Goal: Information Seeking & Learning: Learn about a topic

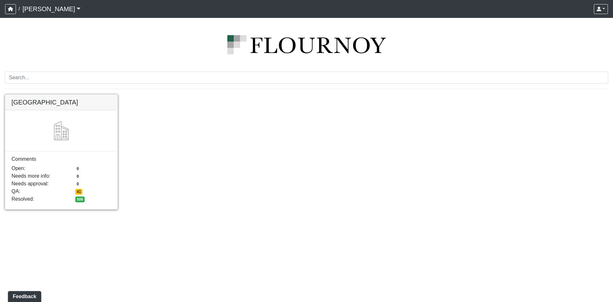
click at [66, 95] on link at bounding box center [61, 95] width 112 height 0
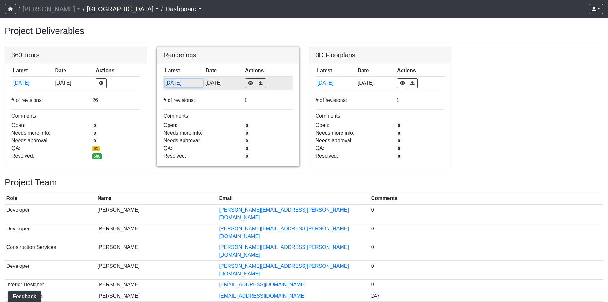
click at [180, 84] on button "2/12/2025" at bounding box center [184, 83] width 38 height 8
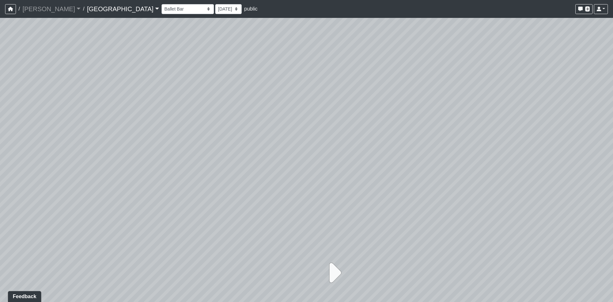
click at [330, 267] on icon at bounding box center [333, 273] width 16 height 32
click at [335, 271] on icon at bounding box center [333, 273] width 16 height 32
drag, startPoint x: 275, startPoint y: 177, endPoint x: 275, endPoint y: 142, distance: 34.5
click at [275, 142] on div at bounding box center [306, 160] width 613 height 284
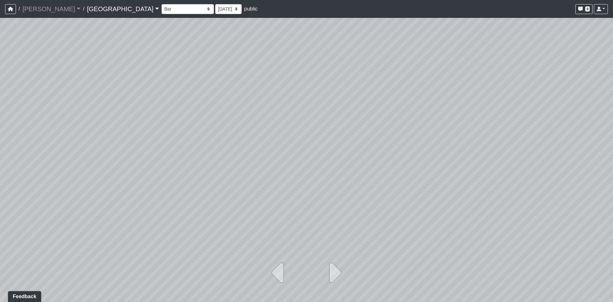
drag, startPoint x: 289, startPoint y: 141, endPoint x: 283, endPoint y: 163, distance: 22.6
click at [279, 154] on div at bounding box center [306, 160] width 613 height 284
click at [332, 273] on icon at bounding box center [333, 273] width 16 height 32
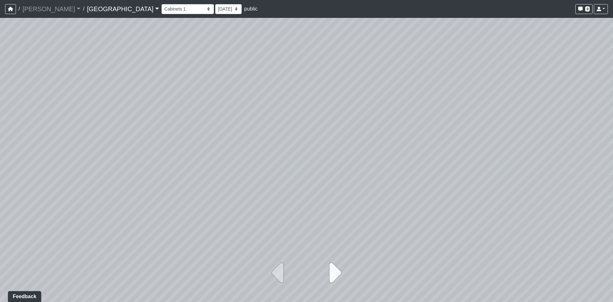
click at [332, 273] on icon at bounding box center [333, 273] width 16 height 32
click at [280, 268] on icon at bounding box center [280, 273] width 16 height 32
click at [162, 7] on select "Kitchen Lounge Main Room Poker Table Seating Banquette Main Room Seating 1 Seat…" at bounding box center [188, 9] width 52 height 10
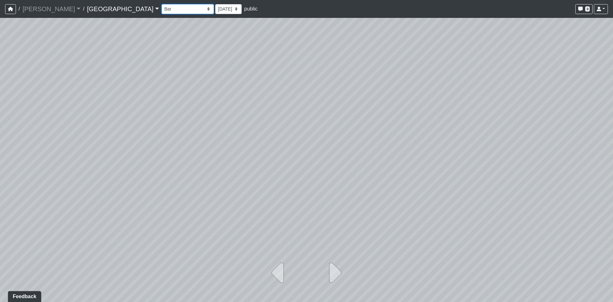
click at [162, 4] on select "Kitchen Lounge Main Room Poker Table Seating Banquette Main Room Seating 1 Seat…" at bounding box center [188, 9] width 52 height 10
click at [333, 275] on icon at bounding box center [333, 273] width 16 height 32
click at [323, 272] on button at bounding box center [333, 273] width 47 height 38
click at [326, 271] on icon at bounding box center [333, 273] width 16 height 32
click at [330, 271] on icon at bounding box center [333, 273] width 16 height 32
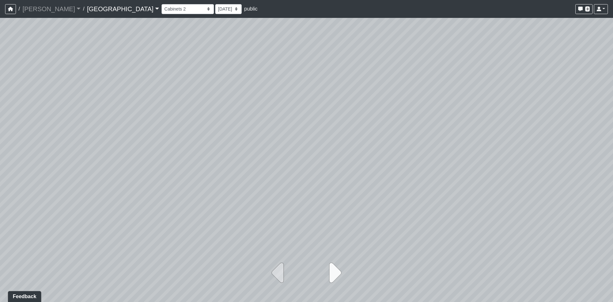
click at [332, 270] on icon at bounding box center [333, 273] width 16 height 32
click at [335, 271] on icon at bounding box center [333, 273] width 16 height 32
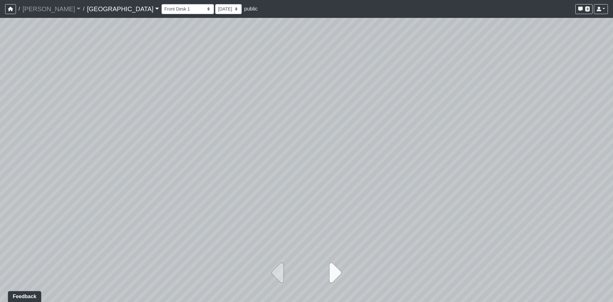
click at [335, 271] on icon at bounding box center [333, 273] width 16 height 32
click at [335, 270] on icon at bounding box center [333, 273] width 16 height 32
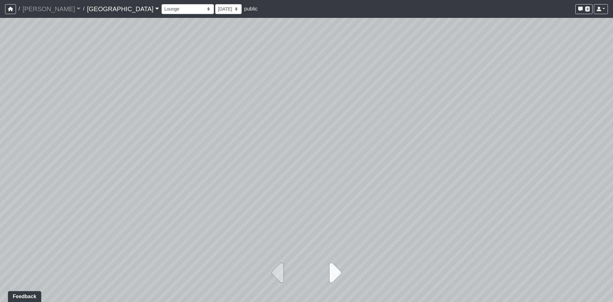
click at [335, 270] on icon at bounding box center [333, 273] width 16 height 32
select select "81HptpuvSBfnjD4pVhKg6T"
click at [89, 10] on link "[GEOGRAPHIC_DATA]" at bounding box center [123, 9] width 72 height 13
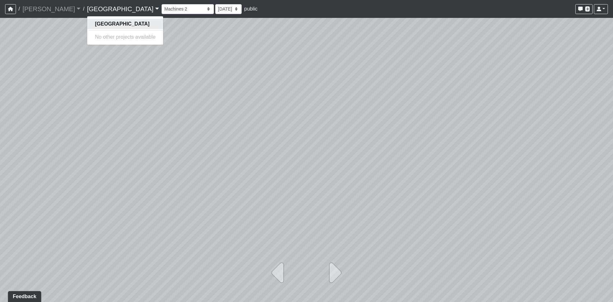
click at [95, 22] on strong "[GEOGRAPHIC_DATA]" at bounding box center [122, 23] width 55 height 5
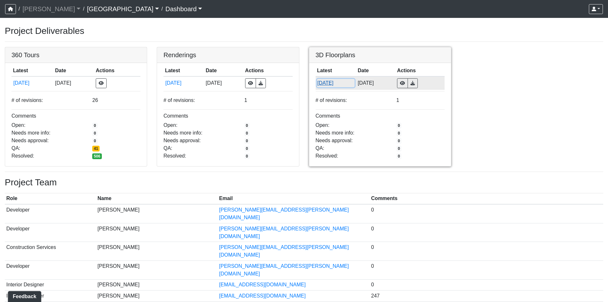
click at [327, 86] on button "5/15/2025" at bounding box center [336, 83] width 38 height 8
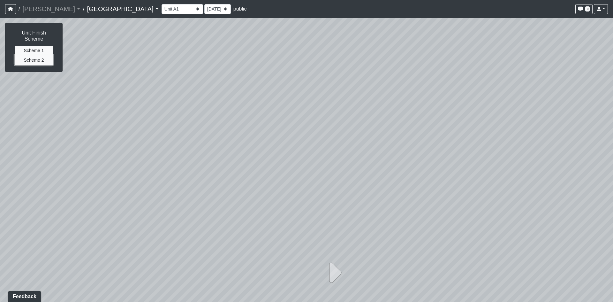
click at [40, 55] on button "Scheme 2" at bounding box center [34, 60] width 38 height 10
click at [38, 46] on button "Scheme 1" at bounding box center [34, 51] width 38 height 10
click at [38, 55] on button "Scheme 2" at bounding box center [34, 60] width 38 height 10
click at [336, 271] on icon at bounding box center [333, 273] width 16 height 32
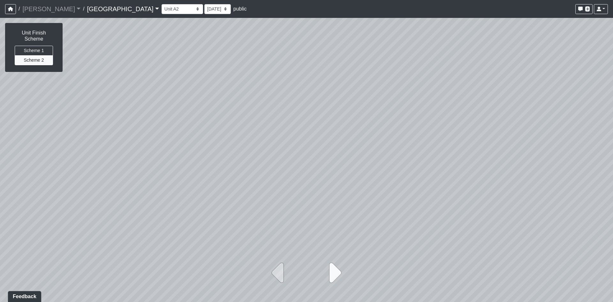
click at [337, 276] on icon at bounding box center [333, 273] width 16 height 32
click at [336, 275] on icon at bounding box center [333, 273] width 16 height 32
click at [277, 275] on icon at bounding box center [280, 273] width 16 height 32
click at [336, 271] on icon at bounding box center [333, 273] width 16 height 32
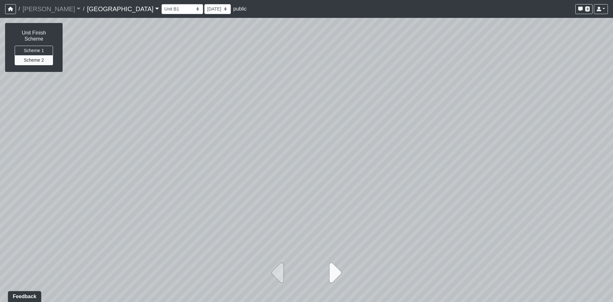
click at [336, 271] on icon at bounding box center [333, 273] width 16 height 32
click at [34, 46] on button "Scheme 1" at bounding box center [34, 51] width 38 height 10
click at [327, 276] on icon at bounding box center [333, 273] width 16 height 32
click at [338, 272] on icon at bounding box center [333, 273] width 16 height 32
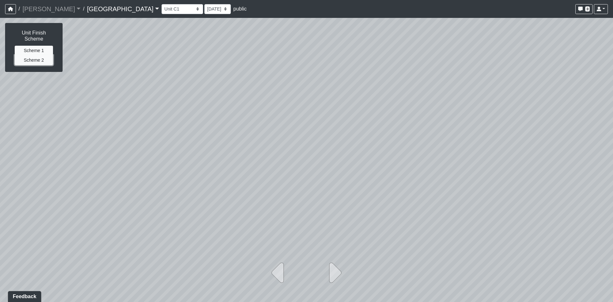
click at [41, 55] on button "Scheme 2" at bounding box center [34, 60] width 38 height 10
click at [31, 46] on button "Scheme 1" at bounding box center [34, 51] width 38 height 10
click at [42, 58] on button "Scheme 2" at bounding box center [34, 60] width 38 height 10
click at [337, 278] on icon at bounding box center [333, 273] width 16 height 32
select select "2SL8xgeqN6pMnZBYor1bBR"
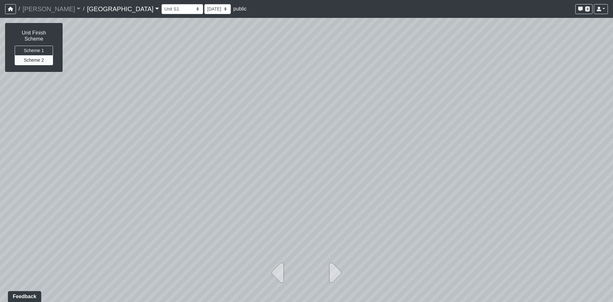
click at [88, 8] on link "[GEOGRAPHIC_DATA]" at bounding box center [123, 9] width 72 height 13
click at [95, 3] on link "[GEOGRAPHIC_DATA]" at bounding box center [123, 9] width 72 height 13
click at [95, 23] on strong "[GEOGRAPHIC_DATA]" at bounding box center [122, 23] width 55 height 5
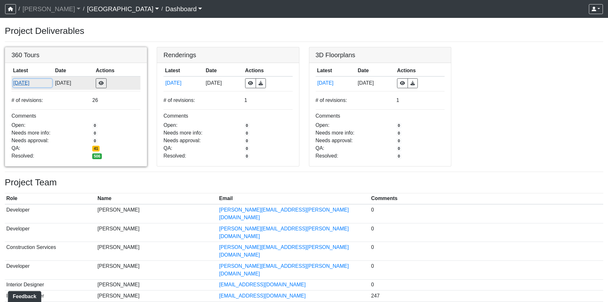
click at [23, 87] on button "[DATE]" at bounding box center [32, 83] width 39 height 8
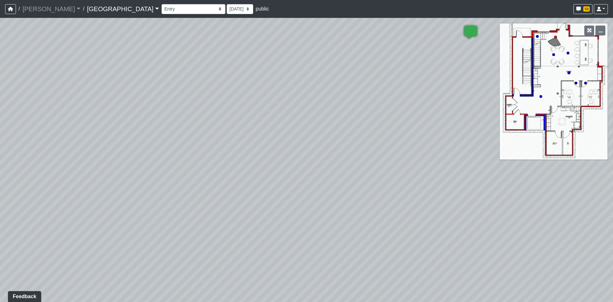
drag, startPoint x: 326, startPoint y: 102, endPoint x: 236, endPoint y: 137, distance: 96.1
click at [236, 137] on div "Loading... Reception Desk Loading... Lobby Loading... Landing Loading... Create…" at bounding box center [306, 160] width 613 height 284
drag, startPoint x: 230, startPoint y: 137, endPoint x: 94, endPoint y: 119, distance: 137.9
click at [93, 120] on div "Loading... Reception Desk Loading... Lobby Loading... Landing Loading... Create…" at bounding box center [306, 160] width 613 height 284
drag, startPoint x: 387, startPoint y: 95, endPoint x: 392, endPoint y: 126, distance: 31.0
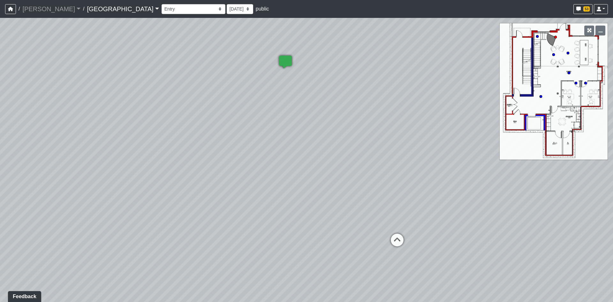
click at [392, 126] on div "Loading... Reception Desk Loading... Lobby Loading... Landing Loading... Create…" at bounding box center [306, 160] width 613 height 284
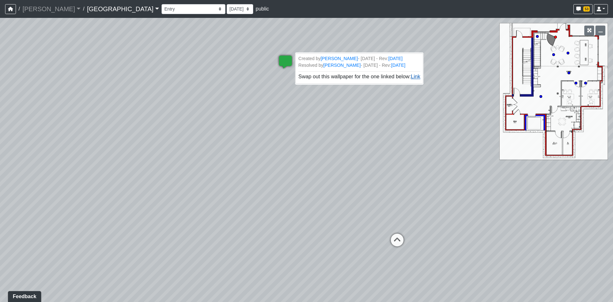
click at [411, 79] on link "Link" at bounding box center [416, 76] width 10 height 5
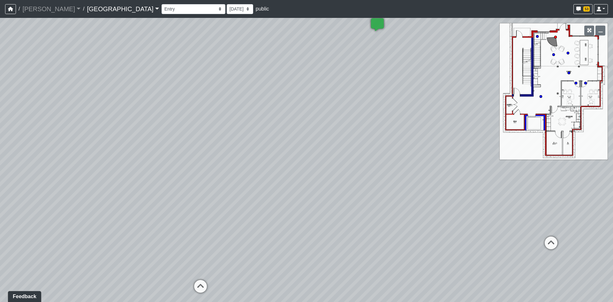
drag, startPoint x: 235, startPoint y: 125, endPoint x: 416, endPoint y: 103, distance: 182.1
click at [416, 103] on div "Loading... Reception Desk Loading... Lobby Loading... Landing Loading... Create…" at bounding box center [306, 160] width 613 height 284
drag, startPoint x: 173, startPoint y: 136, endPoint x: 357, endPoint y: 50, distance: 203.0
click at [357, 49] on div "Loading... Reception Desk Loading... Lobby Loading... Landing Loading... Create…" at bounding box center [306, 160] width 613 height 284
drag, startPoint x: 233, startPoint y: 120, endPoint x: 278, endPoint y: 123, distance: 44.5
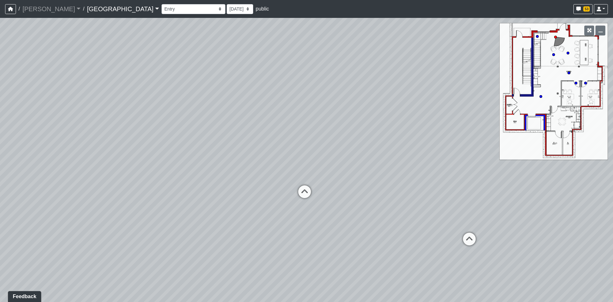
click at [277, 124] on div "Loading... Reception Desk Loading... Lobby Loading... Landing Loading... Create…" at bounding box center [306, 160] width 613 height 284
drag, startPoint x: 139, startPoint y: 119, endPoint x: 201, endPoint y: 150, distance: 69.7
click at [201, 150] on div "Loading... Reception Desk Loading... Lobby Loading... Landing Loading... Create…" at bounding box center [306, 160] width 613 height 284
drag, startPoint x: 342, startPoint y: 160, endPoint x: 111, endPoint y: 173, distance: 231.9
click at [111, 173] on div "Loading... Reception Desk Loading... Lobby Loading... Landing Loading... Create…" at bounding box center [306, 160] width 613 height 284
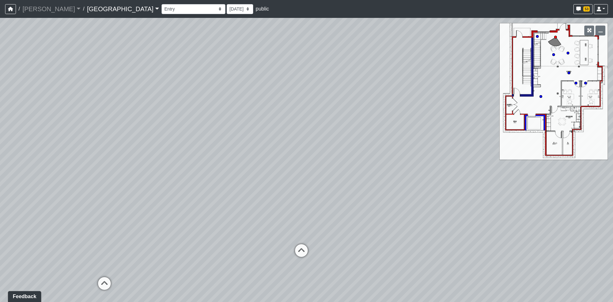
drag, startPoint x: 256, startPoint y: 140, endPoint x: 244, endPoint y: 143, distance: 12.2
click at [196, 149] on div "Loading... Reception Desk Loading... Lobby Loading... Landing Loading... Create…" at bounding box center [306, 160] width 613 height 284
click at [298, 253] on icon at bounding box center [301, 253] width 19 height 19
click at [304, 221] on icon at bounding box center [303, 223] width 19 height 19
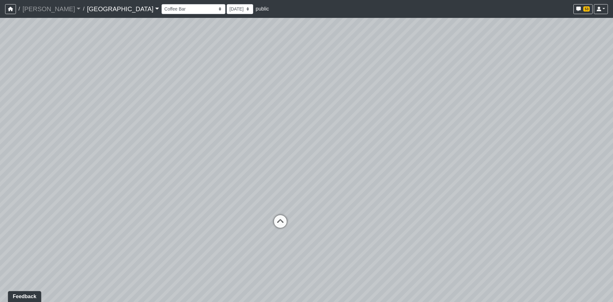
drag, startPoint x: 366, startPoint y: 208, endPoint x: 101, endPoint y: 205, distance: 265.4
click at [105, 207] on div "Loading... Reception Desk Loading... Lobby Loading... Landing Loading... Create…" at bounding box center [306, 160] width 613 height 284
drag, startPoint x: 117, startPoint y: 181, endPoint x: 289, endPoint y: 174, distance: 172.3
click at [288, 175] on div "Loading... Reception Desk Loading... Lobby Loading... Landing Loading... Create…" at bounding box center [306, 160] width 613 height 284
drag, startPoint x: 139, startPoint y: 184, endPoint x: 289, endPoint y: 179, distance: 150.2
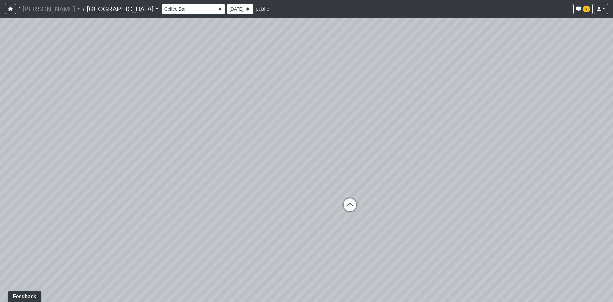
click at [288, 179] on div "Loading... Reception Desk Loading... Lobby Loading... Landing Loading... Create…" at bounding box center [306, 160] width 613 height 284
click at [342, 197] on icon at bounding box center [344, 199] width 19 height 19
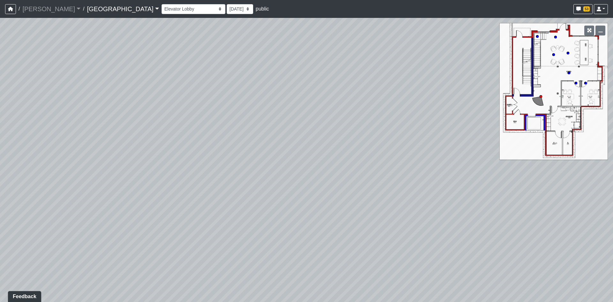
drag, startPoint x: 371, startPoint y: 190, endPoint x: 253, endPoint y: 247, distance: 131.1
click at [253, 246] on div "Loading... Reception Desk Loading... Lobby Loading... Landing Loading... Create…" at bounding box center [306, 160] width 613 height 284
drag, startPoint x: 437, startPoint y: 208, endPoint x: 27, endPoint y: 215, distance: 410.5
click at [83, 212] on div "Loading... Reception Desk Loading... Lobby Loading... Landing Loading... Create…" at bounding box center [306, 160] width 613 height 284
drag, startPoint x: 340, startPoint y: 182, endPoint x: 314, endPoint y: 147, distance: 43.2
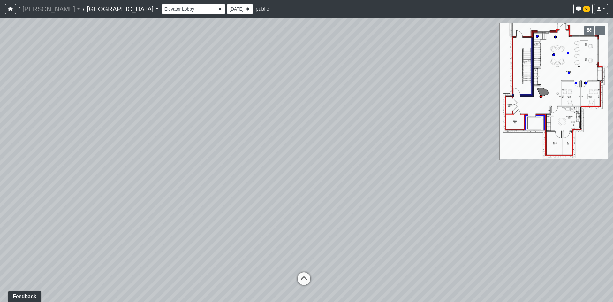
click at [334, 175] on div "Loading... Reception Desk Loading... Lobby Loading... Landing Loading... Create…" at bounding box center [306, 160] width 613 height 284
drag, startPoint x: 314, startPoint y: 147, endPoint x: 306, endPoint y: 156, distance: 11.5
click at [310, 142] on div "Loading... Reception Desk Loading... Lobby Loading... Landing Loading... Create…" at bounding box center [306, 160] width 613 height 284
click at [576, 82] on circle at bounding box center [576, 83] width 3 height 3
drag, startPoint x: 243, startPoint y: 198, endPoint x: 574, endPoint y: 116, distance: 341.6
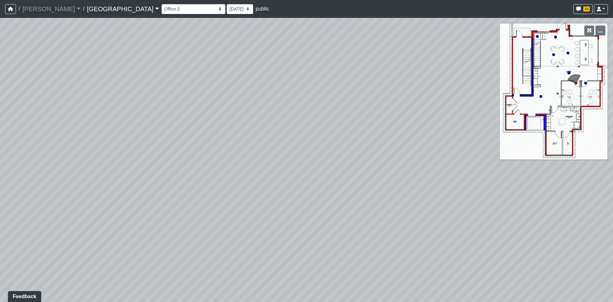
click at [480, 137] on div "Loading... Reception Desk Loading... Lobby Loading... Landing Loading... Create…" at bounding box center [306, 160] width 613 height 284
drag, startPoint x: 303, startPoint y: 145, endPoint x: 401, endPoint y: 217, distance: 121.6
click at [416, 213] on div "Loading... Reception Desk Loading... Lobby Loading... Landing Loading... Create…" at bounding box center [306, 160] width 613 height 284
drag, startPoint x: 562, startPoint y: 226, endPoint x: 536, endPoint y: 167, distance: 64.5
click at [536, 167] on div "Loading... Reception Desk Loading... Lobby Loading... Landing Loading... Create…" at bounding box center [306, 160] width 613 height 284
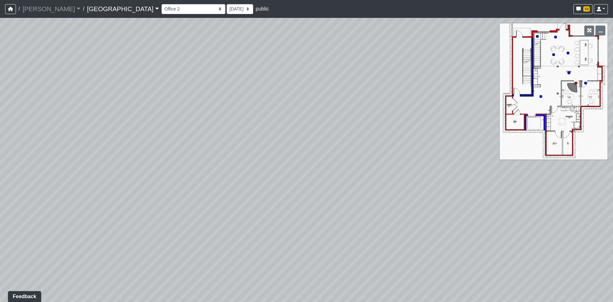
drag, startPoint x: 316, startPoint y: 243, endPoint x: 320, endPoint y: 259, distance: 16.6
click at [320, 259] on div "Loading... Reception Desk Loading... Lobby Loading... Landing Loading... Create…" at bounding box center [306, 160] width 613 height 284
drag, startPoint x: 417, startPoint y: 195, endPoint x: 147, endPoint y: 189, distance: 269.9
click at [181, 193] on div "Loading... Reception Desk Loading... Lobby Loading... Landing Loading... Create…" at bounding box center [306, 160] width 613 height 284
drag, startPoint x: 379, startPoint y: 199, endPoint x: 365, endPoint y: 194, distance: 14.0
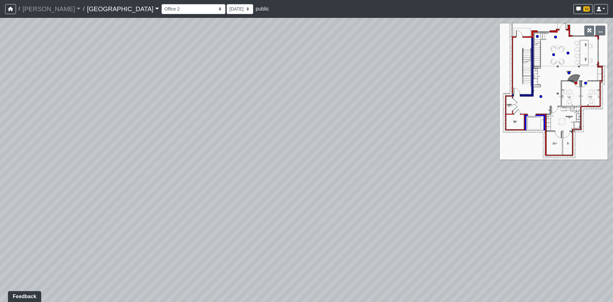
click at [376, 198] on div "Loading... Reception Desk Loading... Lobby Loading... Landing Loading... Create…" at bounding box center [306, 160] width 613 height 284
drag, startPoint x: 328, startPoint y: 210, endPoint x: 334, endPoint y: 141, distance: 68.9
click at [334, 141] on div "Loading... Reception Desk Loading... Lobby Loading... Landing Loading... Create…" at bounding box center [306, 160] width 613 height 284
click at [307, 263] on icon at bounding box center [309, 264] width 19 height 19
drag, startPoint x: 361, startPoint y: 190, endPoint x: 154, endPoint y: 314, distance: 241.2
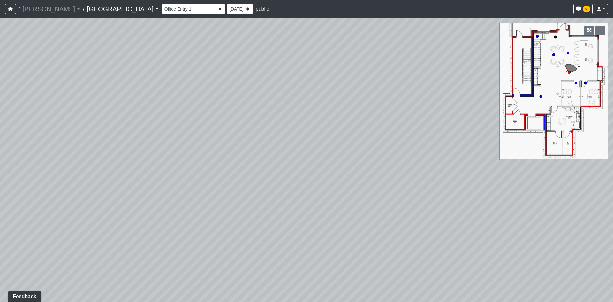
click at [154, 301] on html "/ [PERSON_NAME] Loading... / [GEOGRAPHIC_DATA] [GEOGRAPHIC_DATA] Loading... [GE…" at bounding box center [306, 151] width 613 height 302
drag, startPoint x: 242, startPoint y: 278, endPoint x: 314, endPoint y: 245, distance: 79.2
click at [314, 245] on div "Loading... Reception Desk Loading... Lobby Loading... Landing Loading... Create…" at bounding box center [306, 160] width 613 height 284
click at [592, 31] on button "button" at bounding box center [589, 31] width 10 height 10
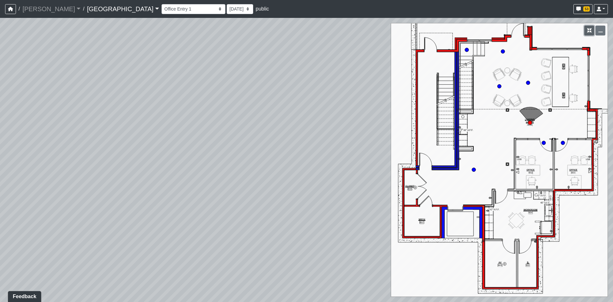
click at [592, 31] on button "button" at bounding box center [589, 31] width 10 height 10
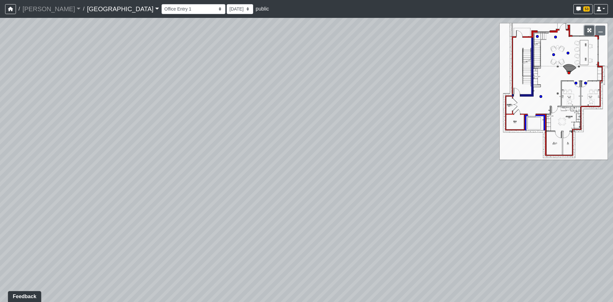
click at [592, 31] on button "button" at bounding box center [589, 31] width 10 height 10
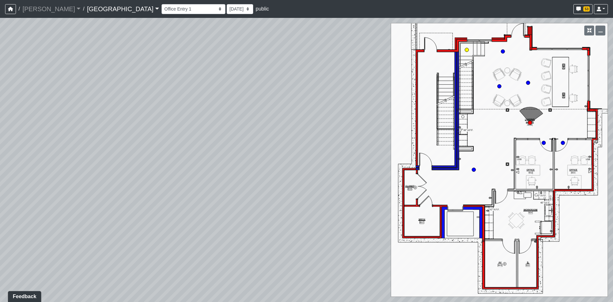
click at [468, 48] on circle at bounding box center [467, 50] width 4 height 4
click at [591, 31] on icon "button" at bounding box center [589, 30] width 4 height 4
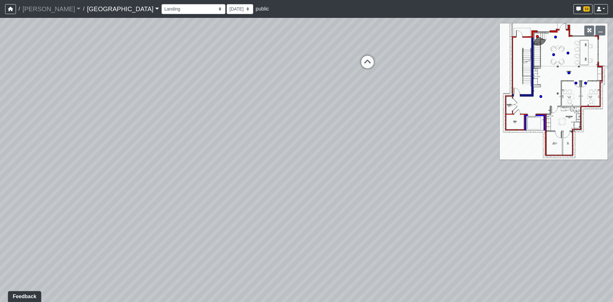
drag, startPoint x: 388, startPoint y: 110, endPoint x: 284, endPoint y: 127, distance: 105.8
click at [284, 127] on div "Loading... Reception Desk Loading... Lobby Loading... Landing Loading... Create…" at bounding box center [306, 160] width 613 height 284
click at [370, 62] on icon at bounding box center [367, 65] width 19 height 19
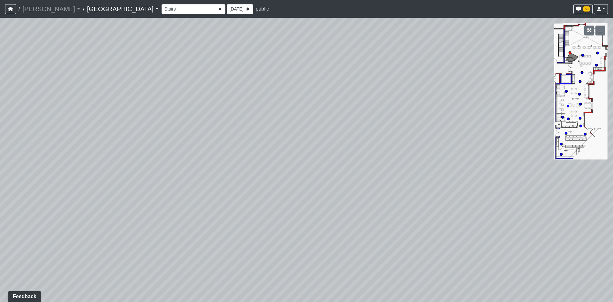
drag, startPoint x: 211, startPoint y: 218, endPoint x: 413, endPoint y: 171, distance: 207.1
click at [320, 193] on div "Loading... Reception Desk Loading... Lobby Loading... Landing Loading... Create…" at bounding box center [306, 160] width 613 height 284
drag, startPoint x: 413, startPoint y: 171, endPoint x: 433, endPoint y: 164, distance: 20.7
click at [432, 165] on div "Loading... Reception Desk Loading... Lobby Loading... Landing Loading... Create…" at bounding box center [306, 160] width 613 height 284
click at [597, 64] on circle at bounding box center [596, 65] width 3 height 3
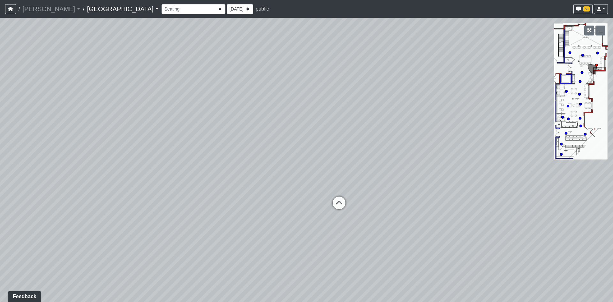
drag, startPoint x: 274, startPoint y: 185, endPoint x: 459, endPoint y: 142, distance: 190.0
click at [460, 141] on div "Loading... Reception Desk Loading... Lobby Loading... Landing Loading... Create…" at bounding box center [306, 160] width 613 height 284
drag, startPoint x: 309, startPoint y: 204, endPoint x: 377, endPoint y: 246, distance: 80.3
click at [377, 246] on div "Loading... Reception Desk Loading... Lobby Loading... Landing Loading... Create…" at bounding box center [306, 160] width 613 height 284
drag, startPoint x: 294, startPoint y: 216, endPoint x: 565, endPoint y: 156, distance: 276.8
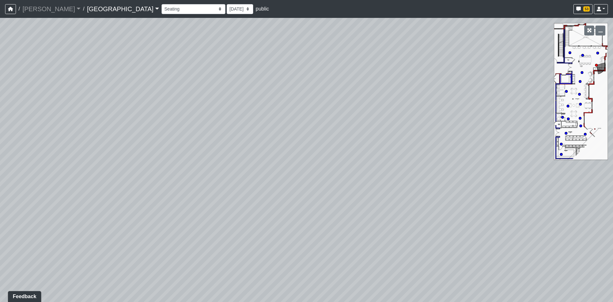
click at [562, 156] on div "Loading... Reception Desk Loading... Lobby Loading... Landing Loading... Create…" at bounding box center [306, 160] width 613 height 284
drag, startPoint x: 322, startPoint y: 162, endPoint x: 385, endPoint y: 252, distance: 109.9
click at [389, 251] on div "Loading... Reception Desk Loading... Lobby Loading... Landing Loading... Create…" at bounding box center [306, 160] width 613 height 284
drag, startPoint x: 435, startPoint y: 193, endPoint x: 499, endPoint y: 186, distance: 64.6
click at [499, 186] on div "Loading... Reception Desk Loading... Lobby Loading... Landing Loading... Create…" at bounding box center [306, 160] width 613 height 284
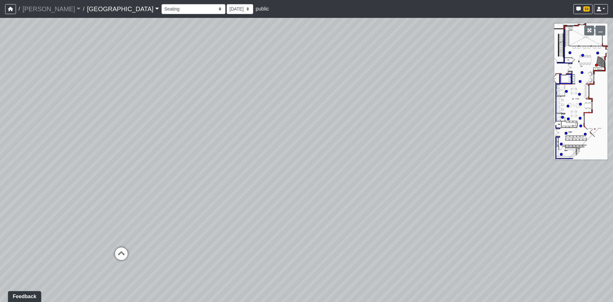
drag, startPoint x: 311, startPoint y: 189, endPoint x: 131, endPoint y: 179, distance: 180.7
click at [118, 176] on div "Loading... Reception Desk Loading... Lobby Loading... Landing Loading... Create…" at bounding box center [306, 160] width 613 height 284
drag, startPoint x: 452, startPoint y: 165, endPoint x: 345, endPoint y: 173, distance: 107.0
click at [345, 178] on div "Loading... Reception Desk Loading... Lobby Loading... Landing Loading... Create…" at bounding box center [306, 160] width 613 height 284
drag, startPoint x: 332, startPoint y: 146, endPoint x: 319, endPoint y: 209, distance: 64.1
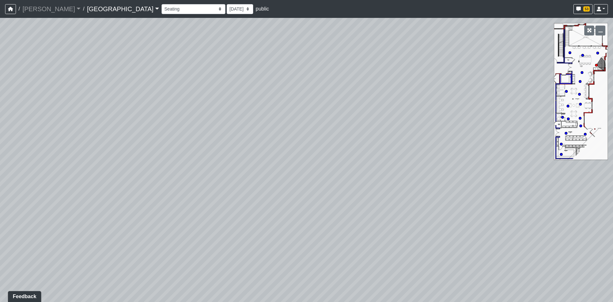
click at [319, 209] on div "Loading... Reception Desk Loading... Lobby Loading... Landing Loading... Create…" at bounding box center [306, 160] width 613 height 284
drag, startPoint x: 419, startPoint y: 176, endPoint x: 166, endPoint y: 177, distance: 252.9
click at [170, 180] on div "Loading... Reception Desk Loading... Lobby Loading... Landing Loading... Create…" at bounding box center [306, 160] width 613 height 284
drag, startPoint x: 323, startPoint y: 226, endPoint x: 321, endPoint y: 212, distance: 14.2
click at [323, 225] on div "Loading... Reception Desk Loading... Lobby Loading... Landing Loading... Create…" at bounding box center [306, 160] width 613 height 284
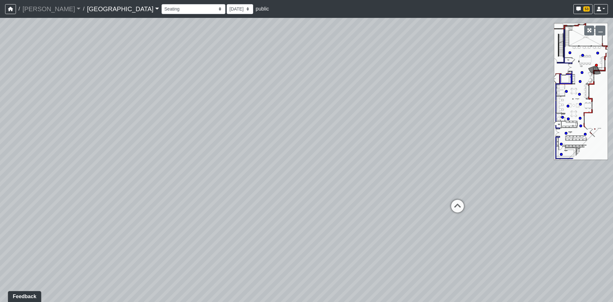
drag
click at [293, 139] on div "Loading... Reception Desk Loading... Lobby Loading... Landing Loading... Create…" at bounding box center [306, 160] width 613 height 284
click at [462, 203] on icon at bounding box center [457, 209] width 19 height 19
click at [447, 207] on div "Loading... Reception Desk Loading... Lobby Loading... Landing Loading... Create…" at bounding box center [306, 160] width 613 height 284
click at [420, 206] on div "Loading... Reception Desk Loading... Lobby Loading... Landing Loading... Create…" at bounding box center [306, 160] width 613 height 284
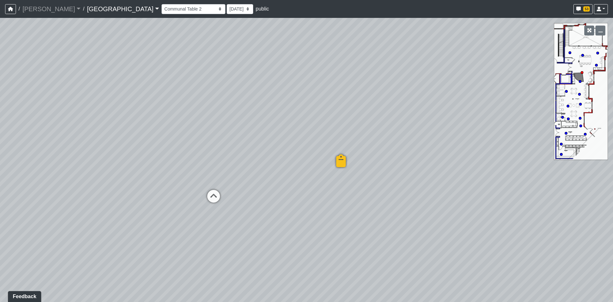
click at [273, 209] on div "Loading... Reception Desk Loading... Lobby Loading... Landing Loading... Create…" at bounding box center [306, 160] width 613 height 284
click at [526, 212] on div "Loading... Reception Desk Loading... Lobby Loading... Landing Loading... Create…" at bounding box center [306, 160] width 613 height 284
click at [298, 290] on div "Loading... Reception Desk Loading... Lobby Loading... Landing Loading... Create…" at bounding box center [306, 160] width 613 height 284
click at [481, 206] on div "Loading... Reception Desk Loading... Lobby Loading... Landing Loading... Create…" at bounding box center [306, 160] width 613 height 284
click at [284, 198] on div "Loading... Reception Desk Loading... Lobby Loading... Landing Loading... Create…" at bounding box center [306, 160] width 613 height 284
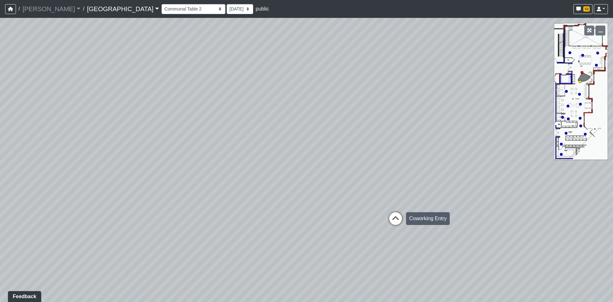
click at [398, 218] on icon at bounding box center [395, 221] width 19 height 19
click at [362, 211] on icon at bounding box center [361, 214] width 19 height 19
click at [395, 198] on div "Loading... Reception Desk Loading... Lobby Loading... Landing Loading... Create…" at bounding box center [306, 160] width 613 height 284
click at [339, 208] on div "Loading... Reception Desk Loading... Lobby Loading... Landing Loading... Create…" at bounding box center [306, 160] width 613 height 284
click at [275, 155] on div "Loading... Reception Desk Loading... Lobby Loading... Landing Loading... Create…" at bounding box center [306, 160] width 613 height 284
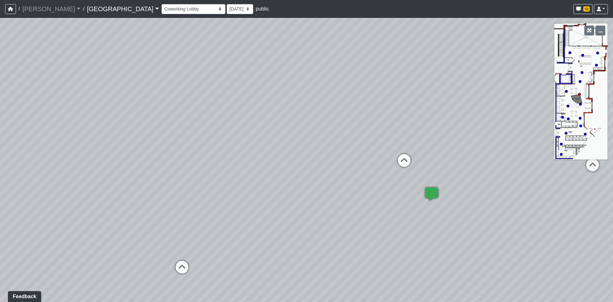
click at [244, 181] on div "Loading... Reception Desk Loading... Lobby Loading... Landing Loading... Create…" at bounding box center [306, 160] width 613 height 284
click at [229, 177] on div "Loading... Reception Desk Loading... Lobby Loading... Landing Loading... Create…" at bounding box center [306, 160] width 613 height 284
click at [524, 152] on div "Loading... Reception Desk Loading... Lobby Loading... Landing Loading... Create…" at bounding box center [306, 160] width 613 height 284
click at [453, 193] on div "Loading... Reception Desk Loading... Lobby Loading... Landing Loading... Create…" at bounding box center [306, 160] width 613 height 284
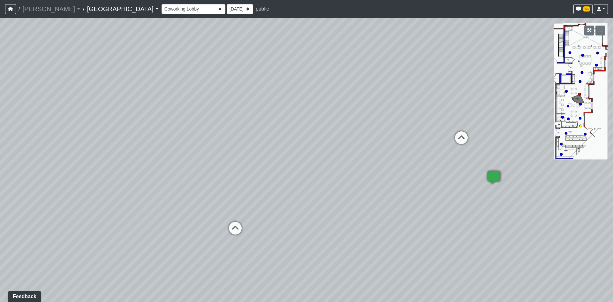
click at [580, 125] on circle at bounding box center [581, 126] width 3 height 3
click at [477, 165] on div "Loading... Reception Desk Loading... Lobby Loading... Landing Loading... Create…" at bounding box center [306, 160] width 613 height 284
click at [544, 137] on div "Loading... Reception Desk Loading... Lobby Loading... Landing Loading... Create…" at bounding box center [306, 160] width 613 height 284
click at [351, 270] on div "Loading... Reception Desk Loading... Lobby Loading... Landing Loading... Create…" at bounding box center [306, 160] width 613 height 284
click at [350, 290] on div "Loading... Reception Desk Loading... Lobby Loading... Landing Loading... Create…" at bounding box center [306, 160] width 613 height 284
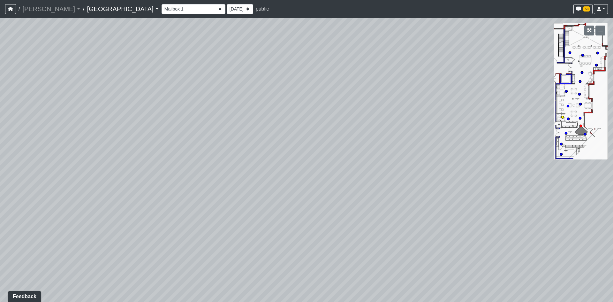
click at [563, 117] on circle at bounding box center [562, 117] width 3 height 3
click at [583, 126] on div "Loading... Reception Desk Loading... Lobby Loading... Landing Loading... Create…" at bounding box center [306, 160] width 613 height 284
click at [426, 290] on div "Loading... Reception Desk Loading... Lobby Loading... Landing Loading... Create…" at bounding box center [306, 160] width 613 height 284
click at [314, 293] on div "Loading... Reception Desk Loading... Lobby Loading... Landing Loading... Create…" at bounding box center [306, 160] width 613 height 284
click at [303, 192] on div "Loading... Reception Desk Loading... Lobby Loading... Landing Loading... Create…" at bounding box center [306, 160] width 613 height 284
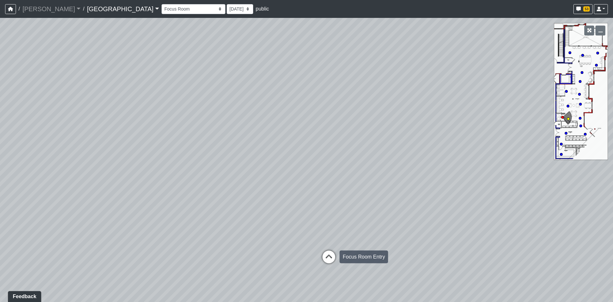
click at [329, 260] on icon at bounding box center [328, 259] width 19 height 19
click at [329, 260] on div "Loading... Reception Desk Loading... Lobby Loading... Landing Loading... Create…" at bounding box center [306, 160] width 613 height 284
click at [561, 144] on circle at bounding box center [561, 144] width 3 height 3
click at [581, 170] on div "Loading... Reception Desk Loading... Lobby Loading... Landing Loading... Create…" at bounding box center [306, 160] width 613 height 284
click at [536, 292] on div "Loading... Reception Desk Loading... Lobby Loading... Landing Loading... Create…" at bounding box center [306, 160] width 613 height 284
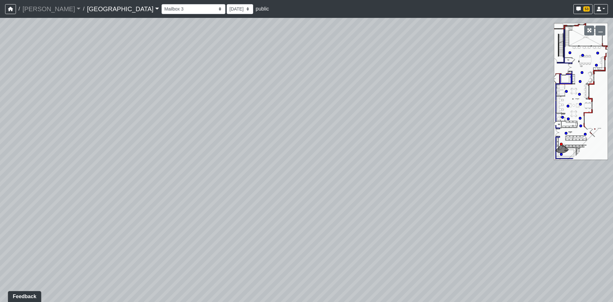
click at [613, 21] on html "/ [PERSON_NAME] Loading... / [GEOGRAPHIC_DATA] [GEOGRAPHIC_DATA] Loading... [GE…" at bounding box center [306, 151] width 613 height 302
click at [276, 279] on div "Loading... Reception Desk Loading... Lobby Loading... Landing Loading... Create…" at bounding box center [306, 160] width 613 height 284
click at [248, 301] on html "/ [PERSON_NAME] Loading... / [GEOGRAPHIC_DATA] [GEOGRAPHIC_DATA] Loading... [GE…" at bounding box center [306, 151] width 613 height 302
click at [117, 198] on div "Loading... Reception Desk Loading... Lobby Loading... Landing Loading... Create…" at bounding box center [306, 160] width 613 height 284
click at [257, 151] on icon at bounding box center [257, 152] width 19 height 19
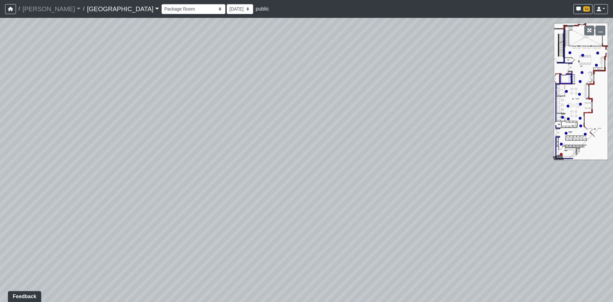
click at [257, 151] on div "Loading... Reception Desk Loading... Lobby Loading... Landing Loading... Create…" at bounding box center [306, 160] width 613 height 284
click at [472, 132] on div "Loading... Reception Desk Loading... Lobby Loading... Landing Loading... Create…" at bounding box center [306, 160] width 613 height 284
click at [167, 178] on div "Loading... Reception Desk Loading... Lobby Loading... Landing Loading... Create…" at bounding box center [306, 160] width 613 height 284
click at [489, 189] on div "Loading... Reception Desk Loading... Lobby Loading... Landing Loading... Create…" at bounding box center [306, 160] width 613 height 284
click at [495, 217] on div "Loading... Reception Desk Loading... Lobby Loading... Landing Loading... Create…" at bounding box center [306, 160] width 613 height 284
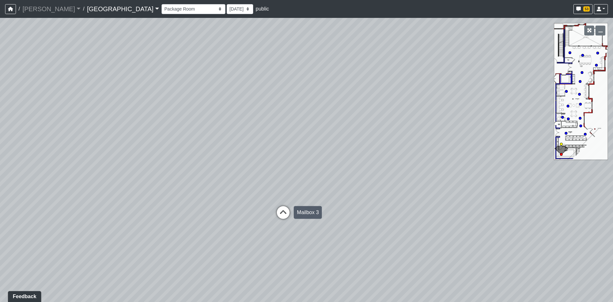
click at [285, 210] on icon at bounding box center [283, 215] width 19 height 19
click at [581, 93] on circle at bounding box center [579, 94] width 3 height 3
select select "giSCXGrCHAuAYs7sZRd5xi"
click at [360, 125] on div "Loading... Reception Desk Loading... Lobby Loading... Landing Loading... Create…" at bounding box center [306, 160] width 613 height 284
click at [548, 146] on div "Loading... Reception Desk Loading... Lobby Loading... Landing Loading... Create…" at bounding box center [306, 160] width 613 height 284
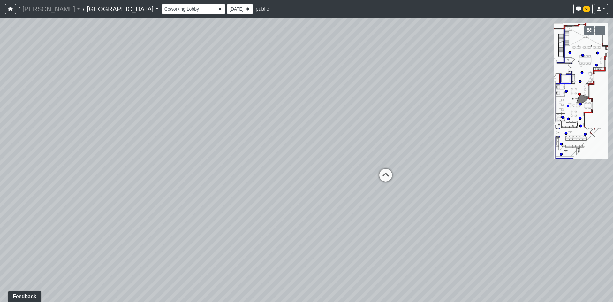
click at [486, 174] on div "Loading... Reception Desk Loading... Lobby Loading... Landing Loading... Create…" at bounding box center [306, 160] width 613 height 284
drag, startPoint x: 103, startPoint y: 115, endPoint x: 265, endPoint y: 135, distance: 163.2
click at [265, 135] on div "Loading... Reception Desk Loading... Lobby Loading... Landing Loading... Create…" at bounding box center [306, 160] width 613 height 284
